Goal: Task Accomplishment & Management: Manage account settings

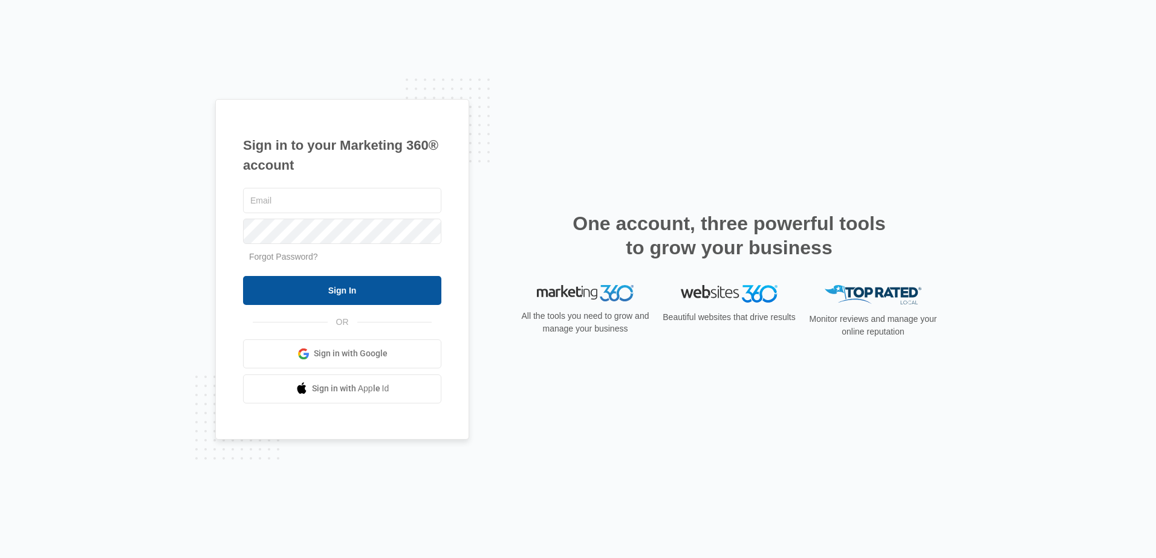
type input "[EMAIL_ADDRESS][DOMAIN_NAME]"
click at [361, 288] on input "Sign In" at bounding box center [342, 290] width 198 height 29
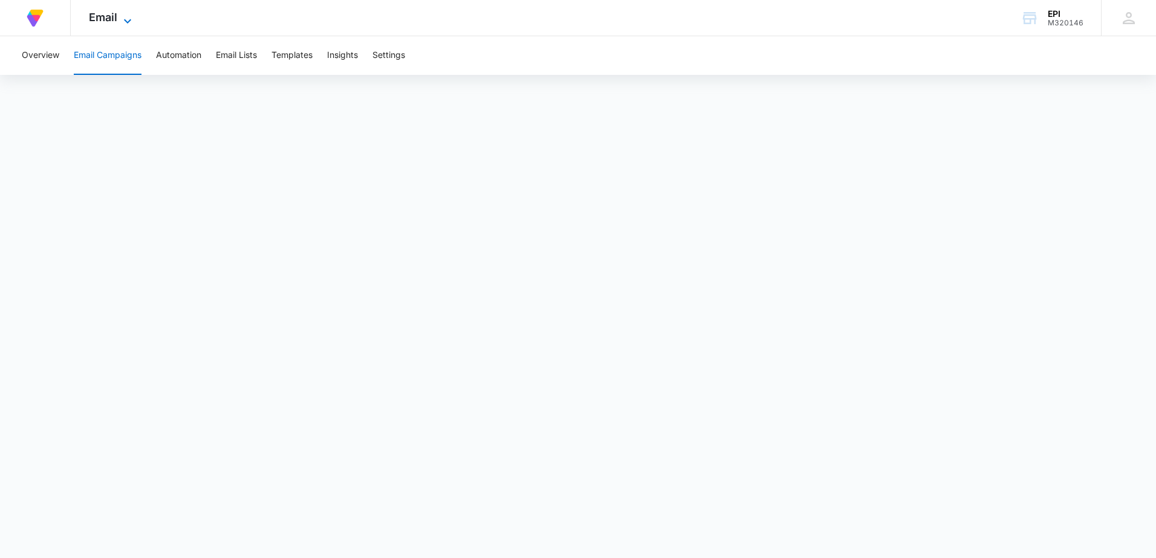
click at [126, 22] on icon at bounding box center [127, 21] width 7 height 4
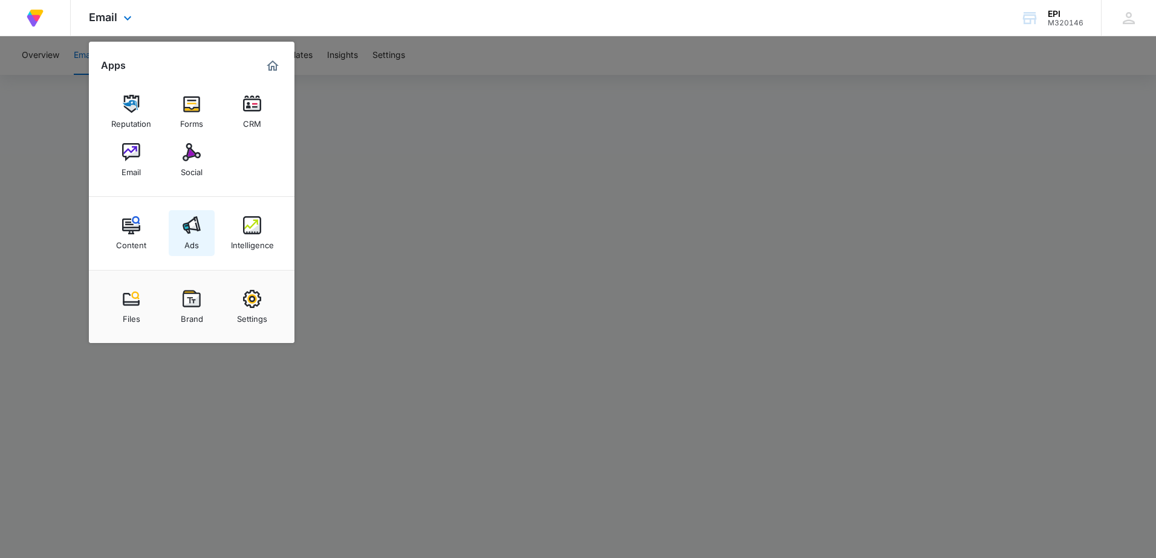
click at [196, 225] on img at bounding box center [192, 225] width 18 height 18
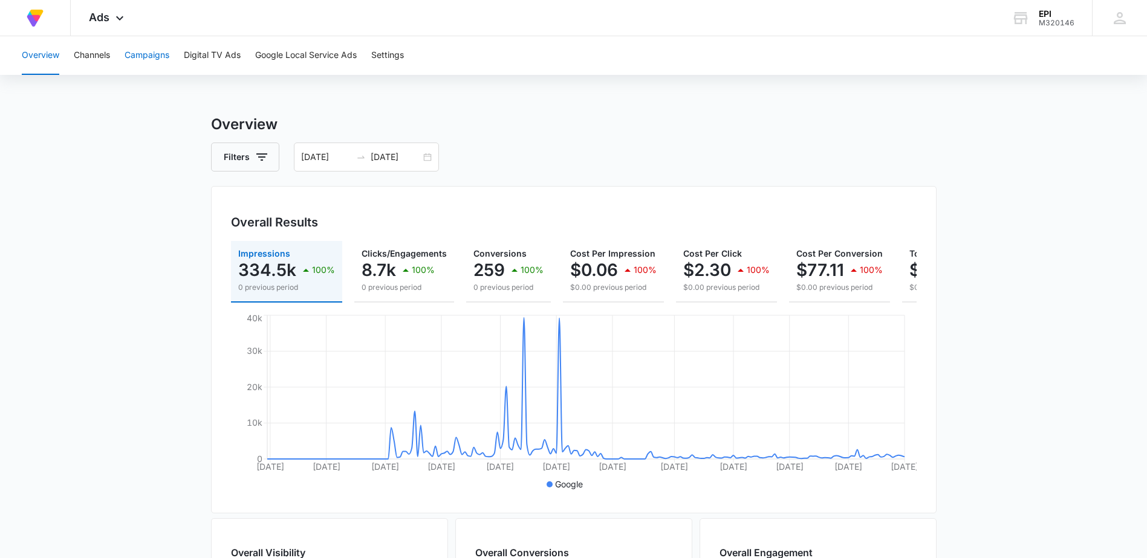
click at [152, 54] on button "Campaigns" at bounding box center [147, 55] width 45 height 39
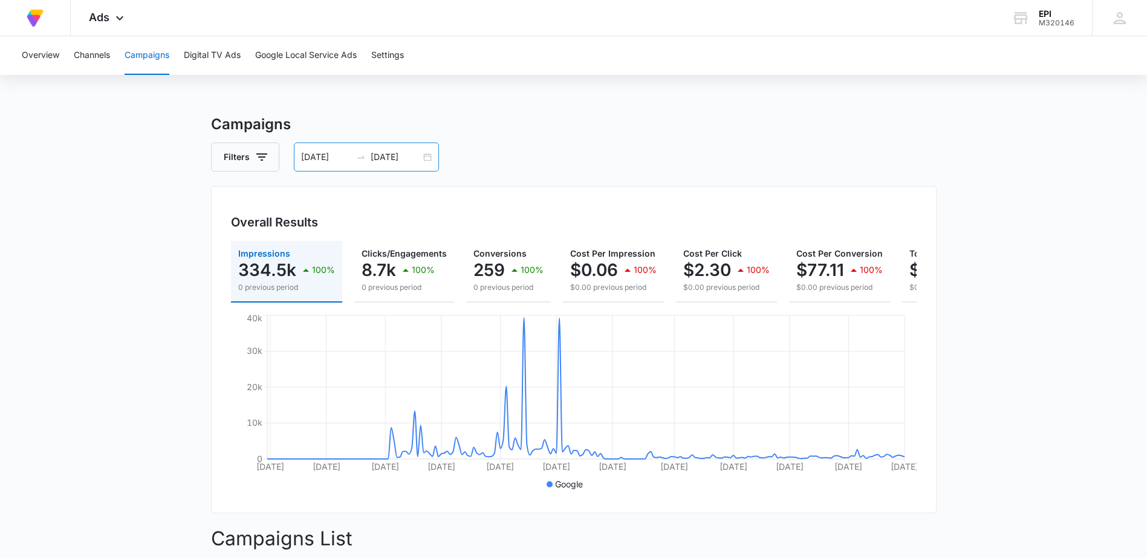
click at [432, 161] on div "01/01/2025 08/05/2025" at bounding box center [366, 157] width 145 height 29
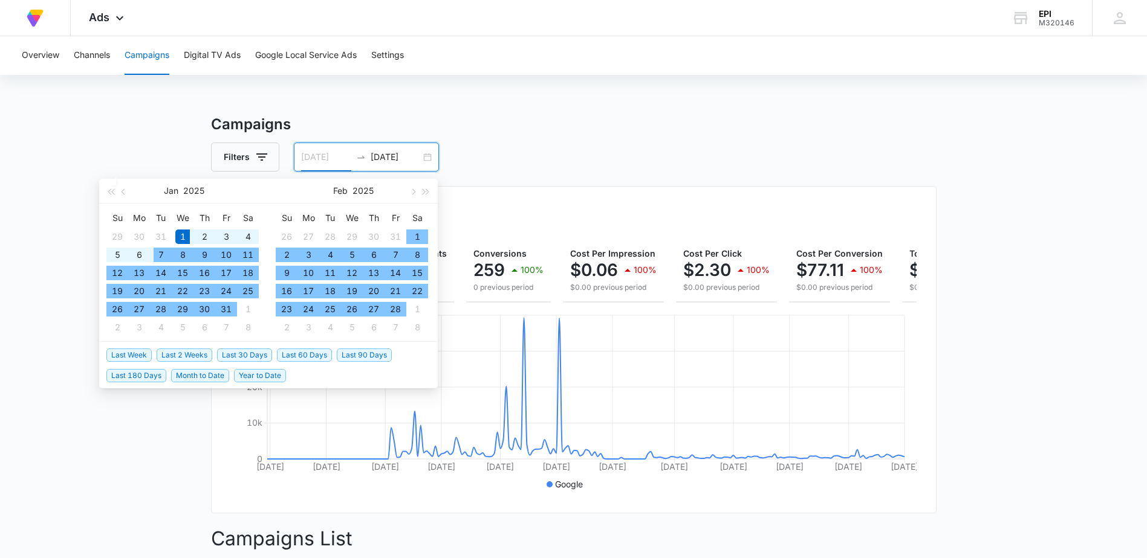
type input "01/01/2025"
drag, startPoint x: 173, startPoint y: 233, endPoint x: 184, endPoint y: 236, distance: 10.7
click at [184, 236] on td "1" at bounding box center [183, 237] width 22 height 18
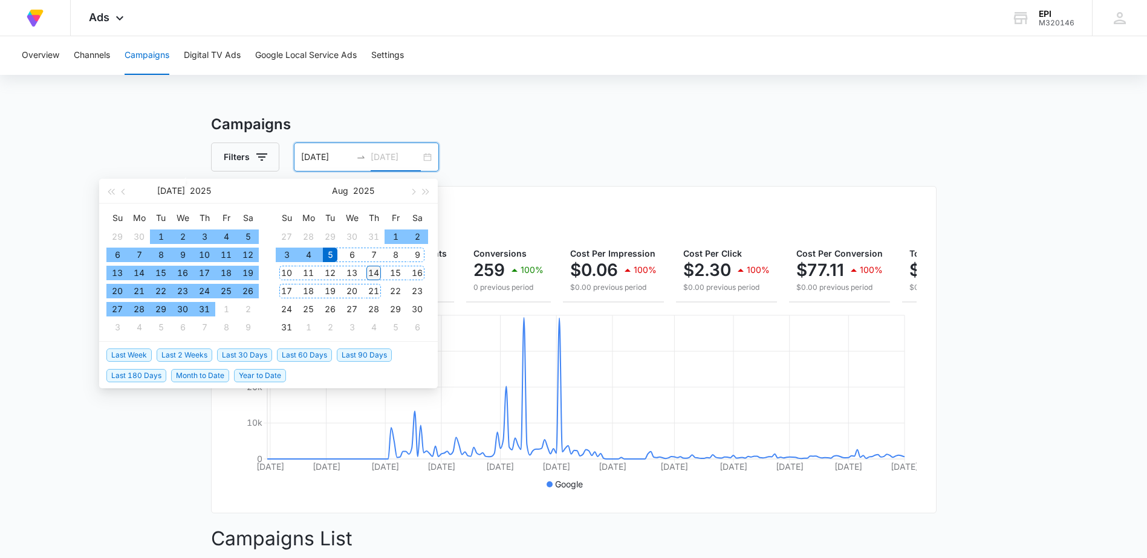
type input "08/14/2025"
click at [369, 270] on div "14" at bounding box center [373, 273] width 15 height 15
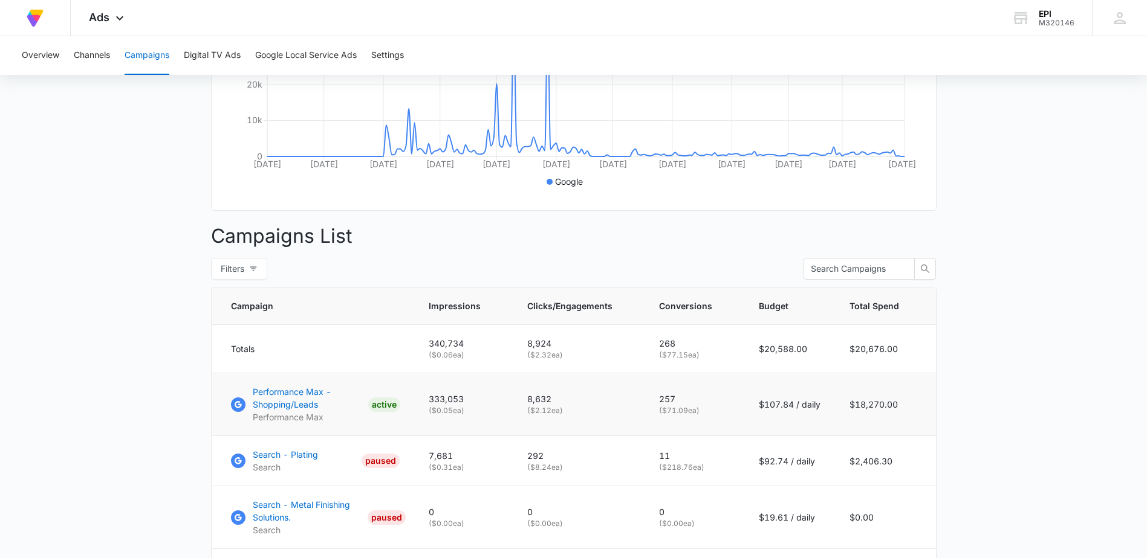
scroll to position [423, 0]
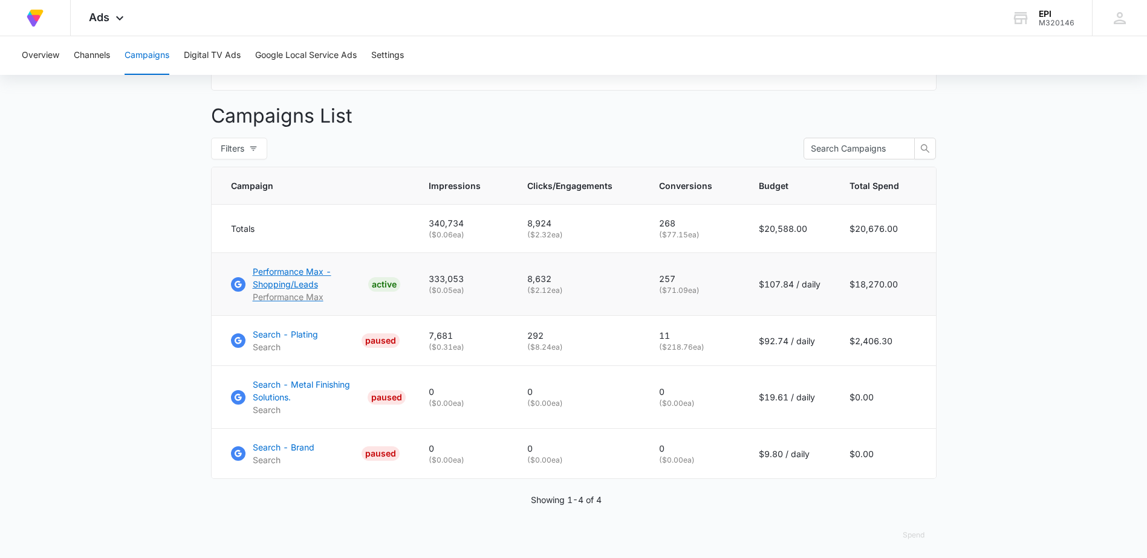
click at [271, 285] on p "Performance Max - Shopping/Leads" at bounding box center [308, 277] width 111 height 25
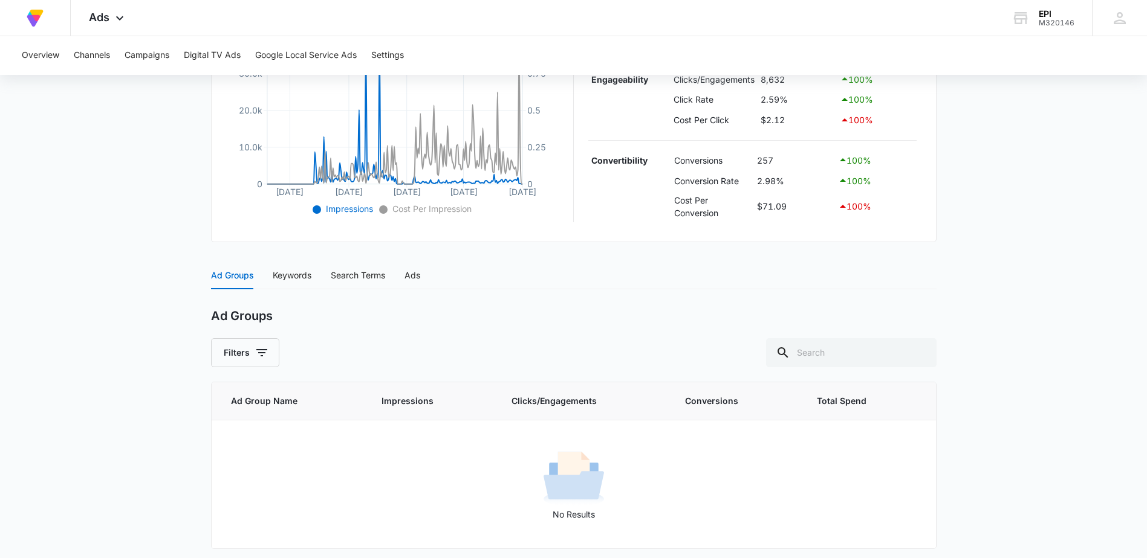
scroll to position [322, 0]
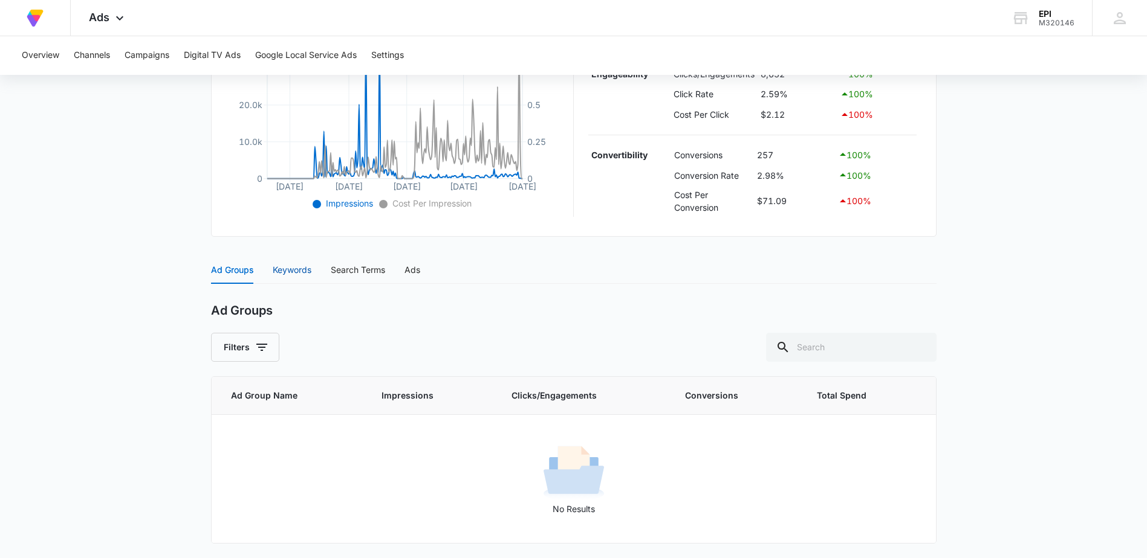
click at [291, 269] on div "Keywords" at bounding box center [292, 270] width 39 height 13
click at [363, 268] on div "Search Terms" at bounding box center [358, 270] width 54 height 13
click at [412, 271] on div "Ads" at bounding box center [412, 270] width 16 height 13
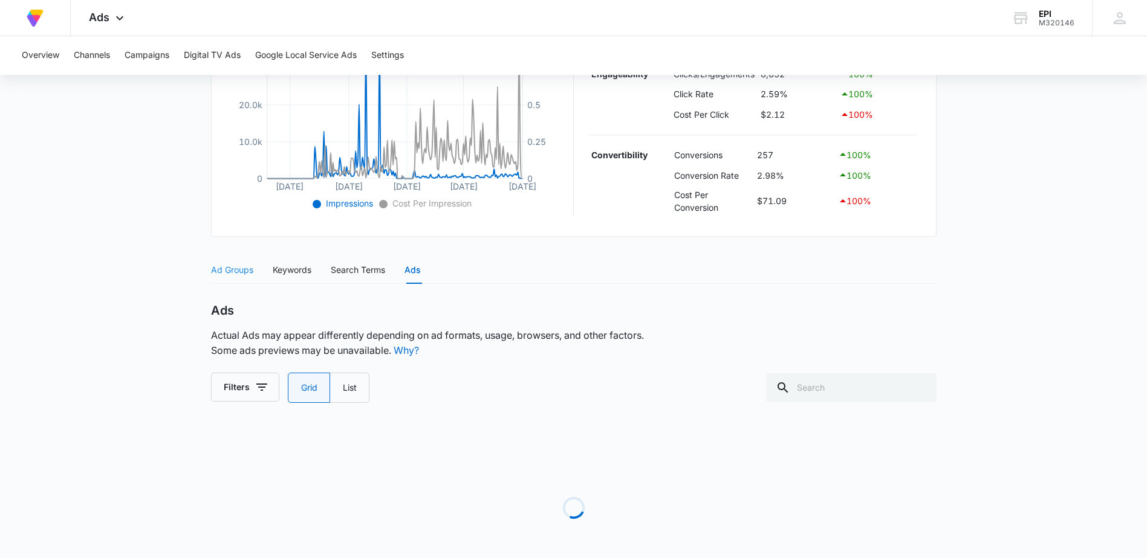
scroll to position [294, 0]
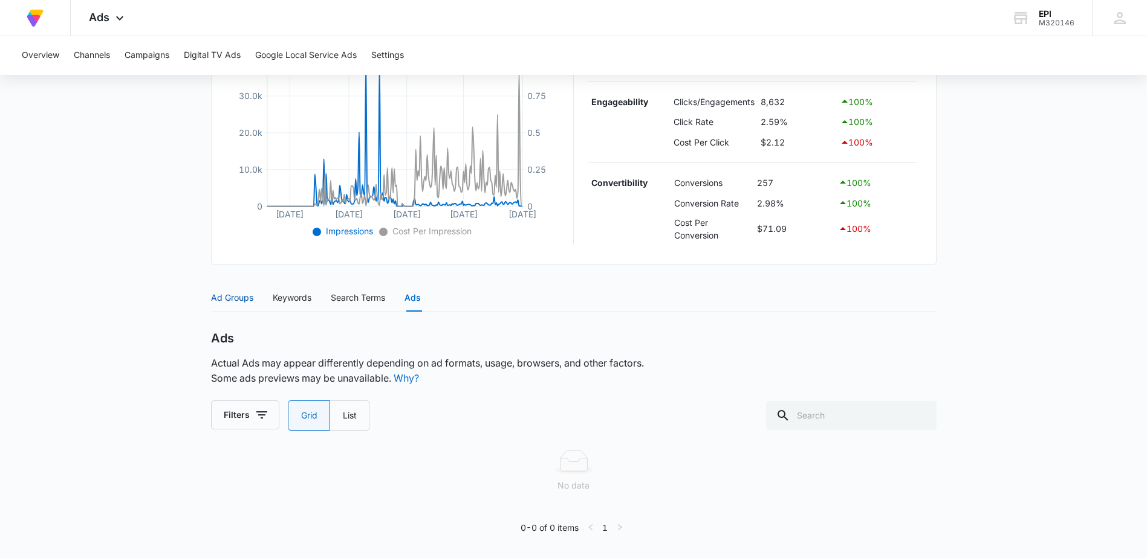
click at [228, 299] on div "Ad Groups" at bounding box center [232, 297] width 42 height 13
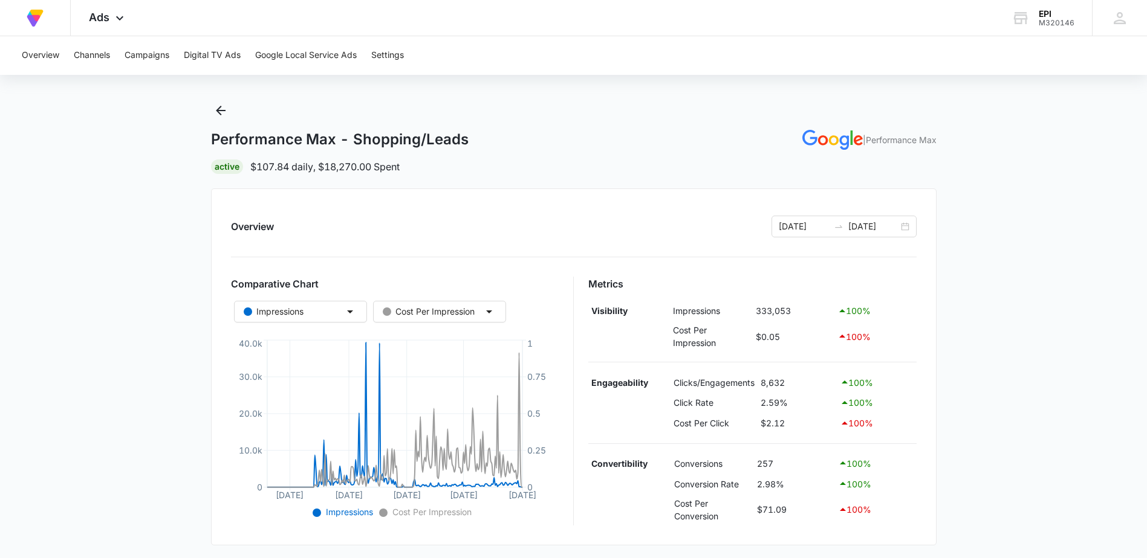
scroll to position [0, 0]
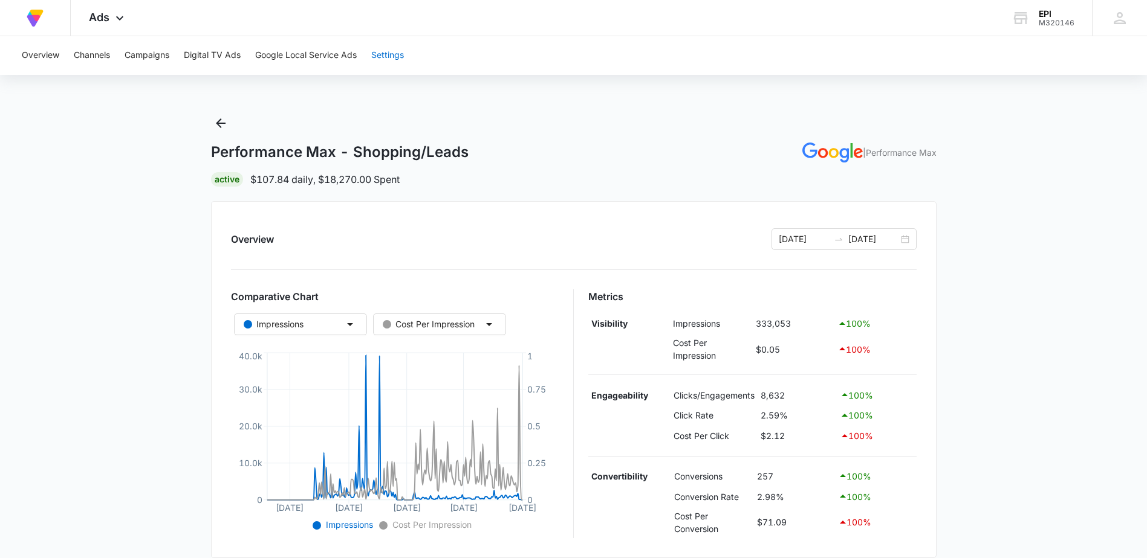
click at [390, 54] on button "Settings" at bounding box center [387, 55] width 33 height 39
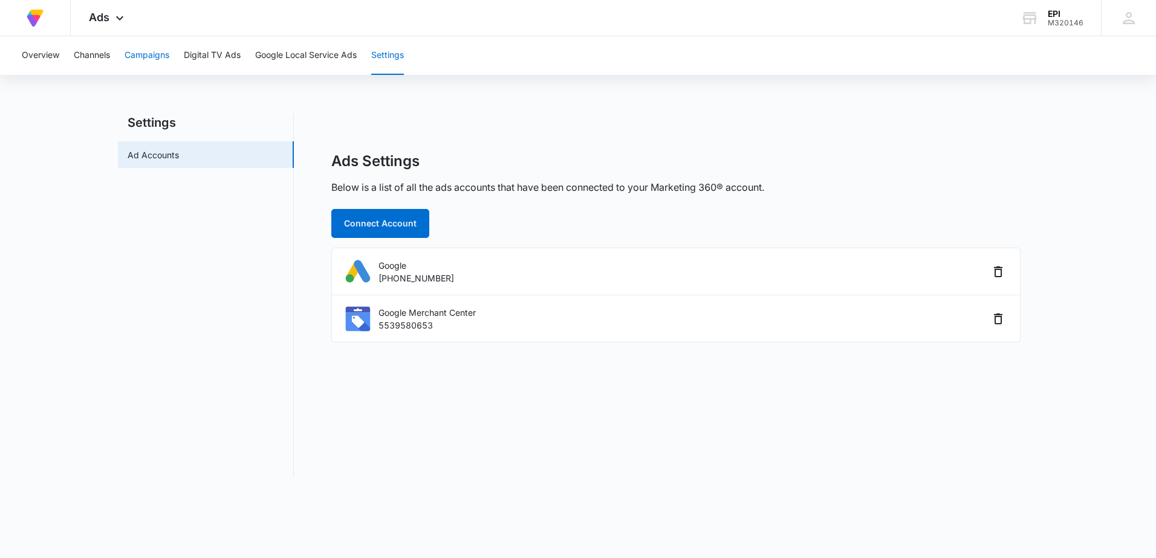
click at [144, 53] on button "Campaigns" at bounding box center [147, 55] width 45 height 39
